Goal: Information Seeking & Learning: Understand process/instructions

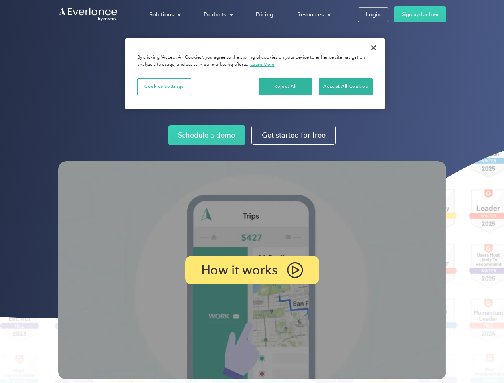
click at [252, 191] on img at bounding box center [252, 270] width 388 height 218
click at [165, 14] on div "Solutions" at bounding box center [161, 15] width 24 height 10
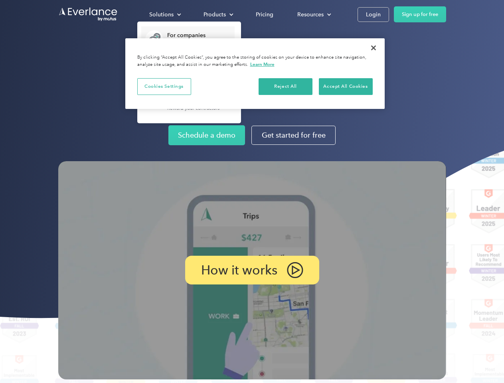
click at [217, 14] on div "Products" at bounding box center [214, 15] width 22 height 10
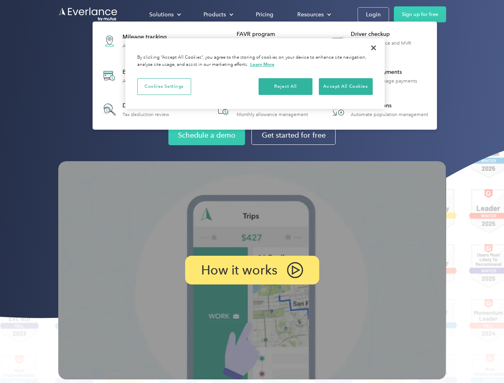
click at [313, 14] on div "Resources" at bounding box center [310, 15] width 26 height 10
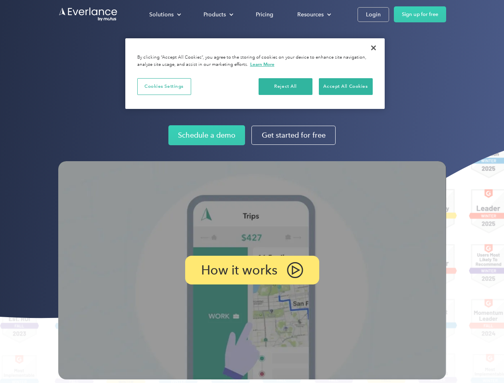
click at [252, 270] on p "How it works" at bounding box center [239, 270] width 76 height 10
click at [164, 86] on button "Cookies Settings" at bounding box center [164, 86] width 54 height 17
click at [0, 0] on div "When you visit any website, it may store or retrieve information on your browse…" at bounding box center [0, 0] width 0 height 0
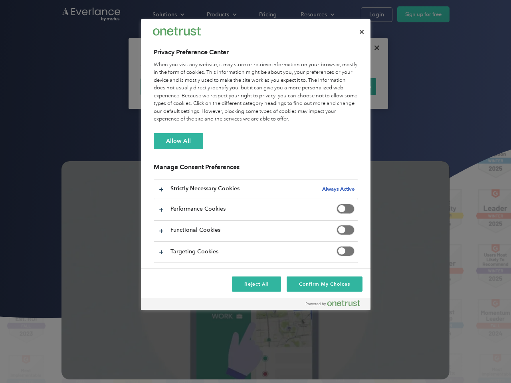
click at [345, 86] on div "When you visit any website, it may store or retrieve information on your browse…" at bounding box center [256, 92] width 204 height 62
click at [373, 48] on div at bounding box center [255, 191] width 511 height 383
